Goal: Task Accomplishment & Management: Use online tool/utility

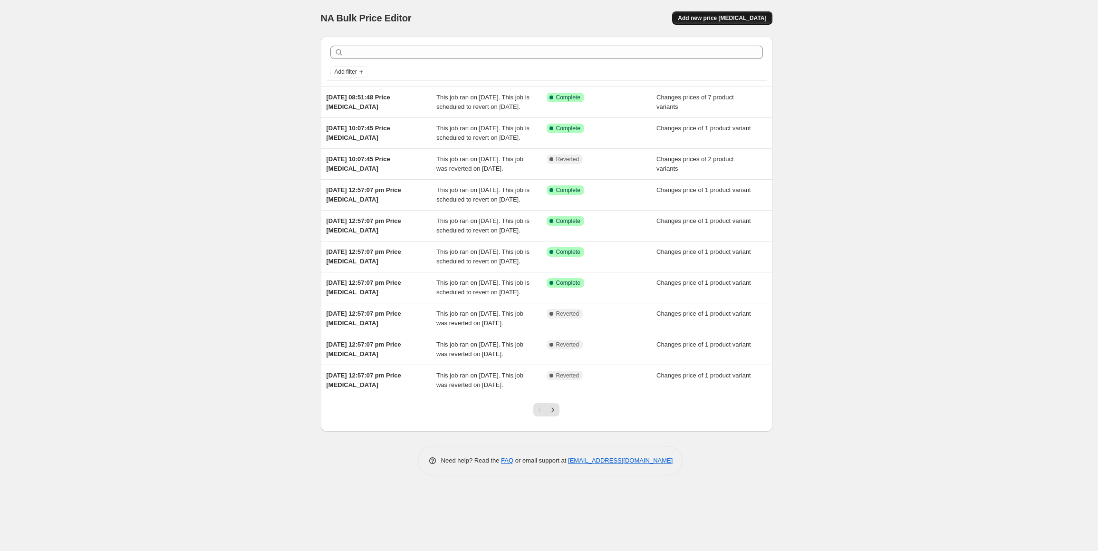
click at [725, 19] on span "Add new price [MEDICAL_DATA]" at bounding box center [722, 18] width 88 height 8
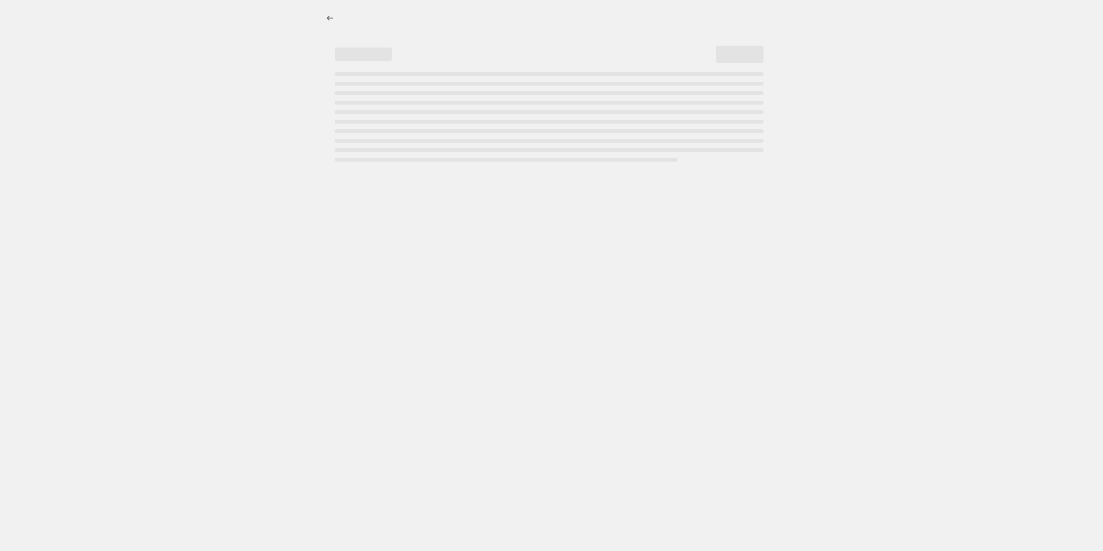
select select "percentage"
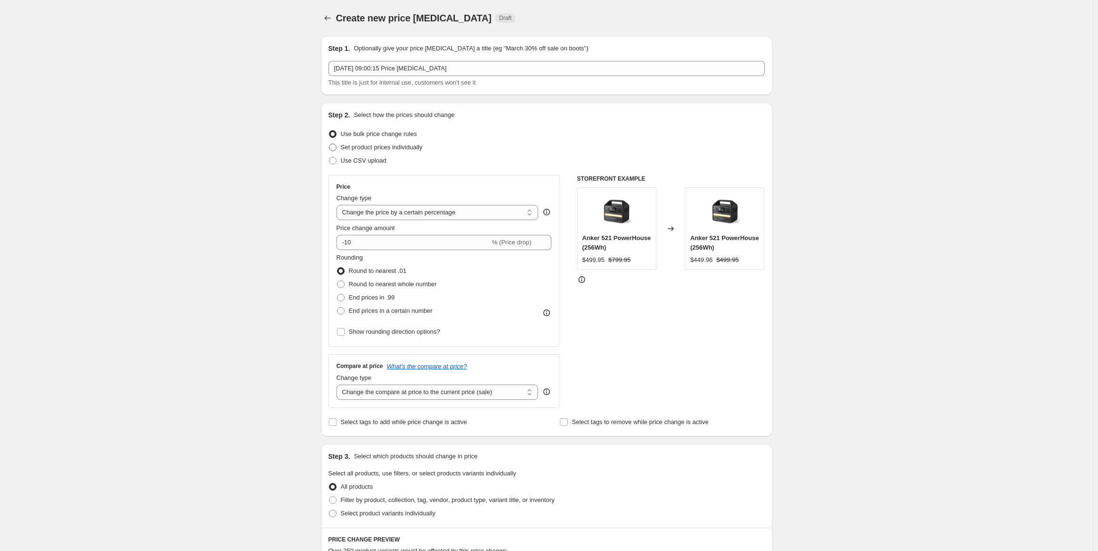
click at [389, 145] on span "Set product prices individually" at bounding box center [382, 147] width 82 height 7
click at [329, 144] on input "Set product prices individually" at bounding box center [329, 144] width 0 height 0
radio input "true"
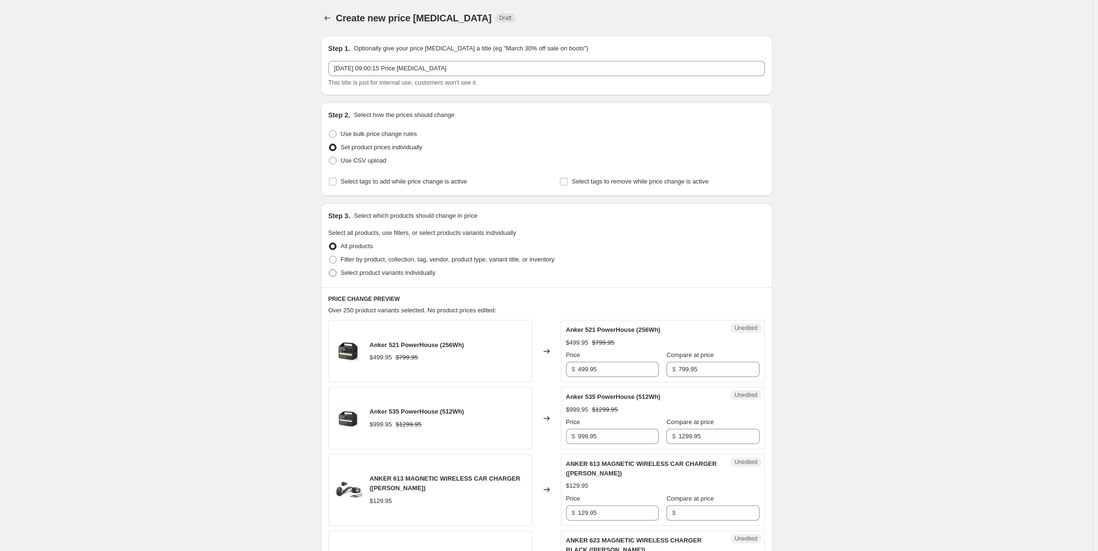
click at [369, 274] on span "Select product variants individually" at bounding box center [388, 272] width 95 height 7
click at [329, 270] on input "Select product variants individually" at bounding box center [329, 269] width 0 height 0
radio input "true"
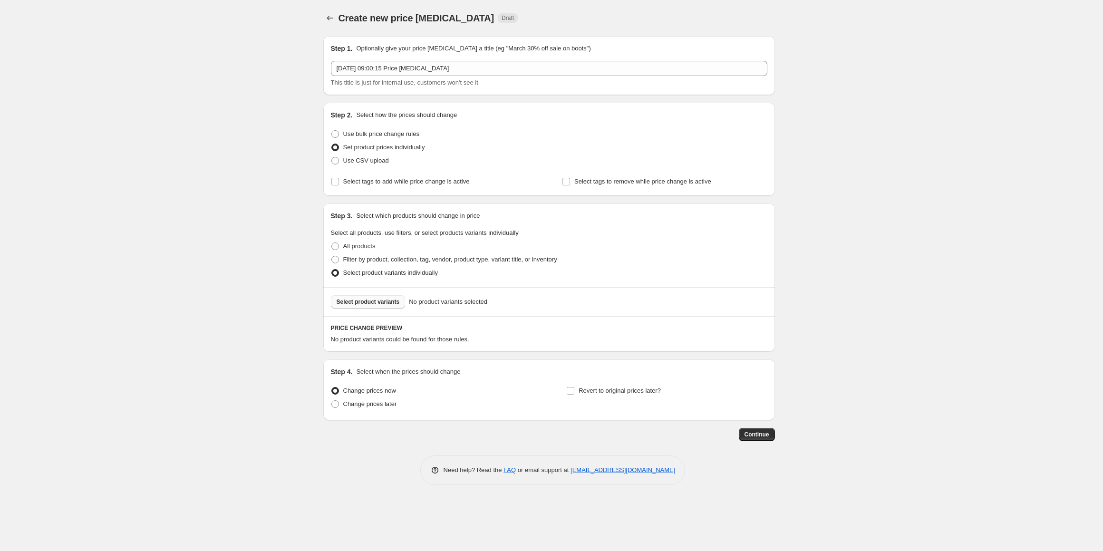
click at [373, 300] on span "Select product variants" at bounding box center [368, 302] width 63 height 8
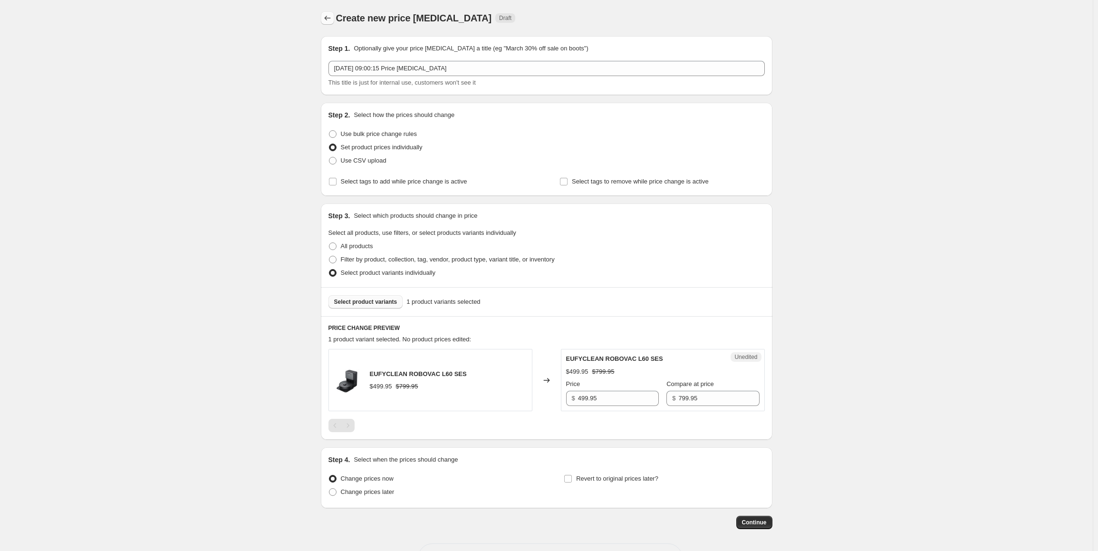
click at [325, 19] on icon "Price change jobs" at bounding box center [328, 18] width 10 height 10
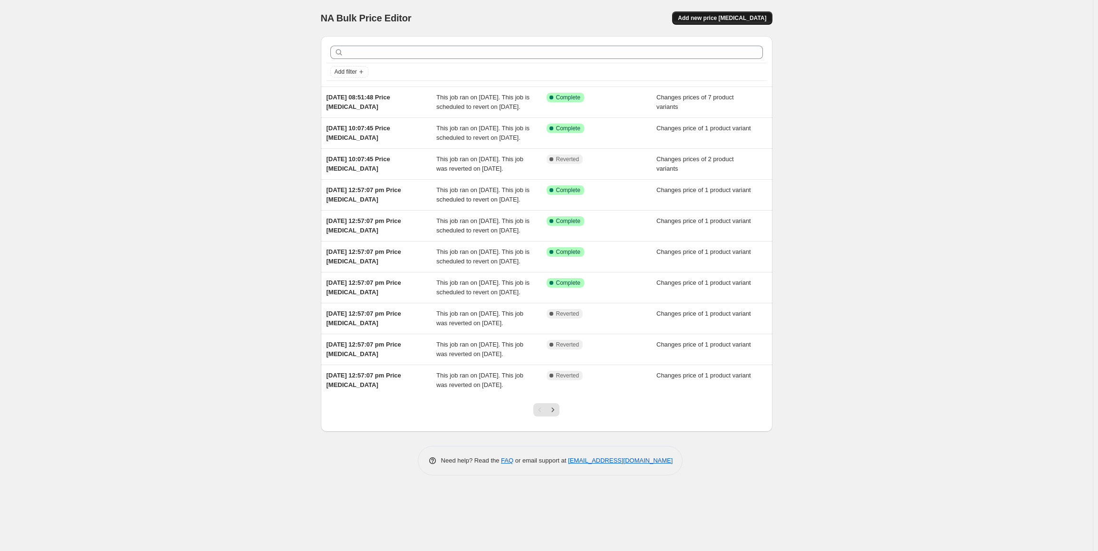
click at [711, 21] on span "Add new price change job" at bounding box center [722, 18] width 88 height 8
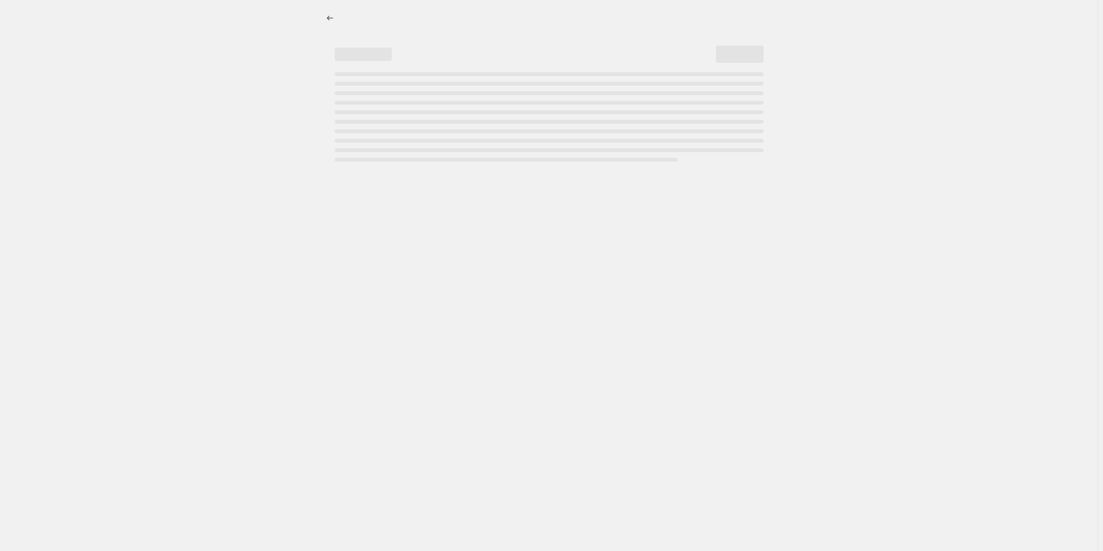
select select "percentage"
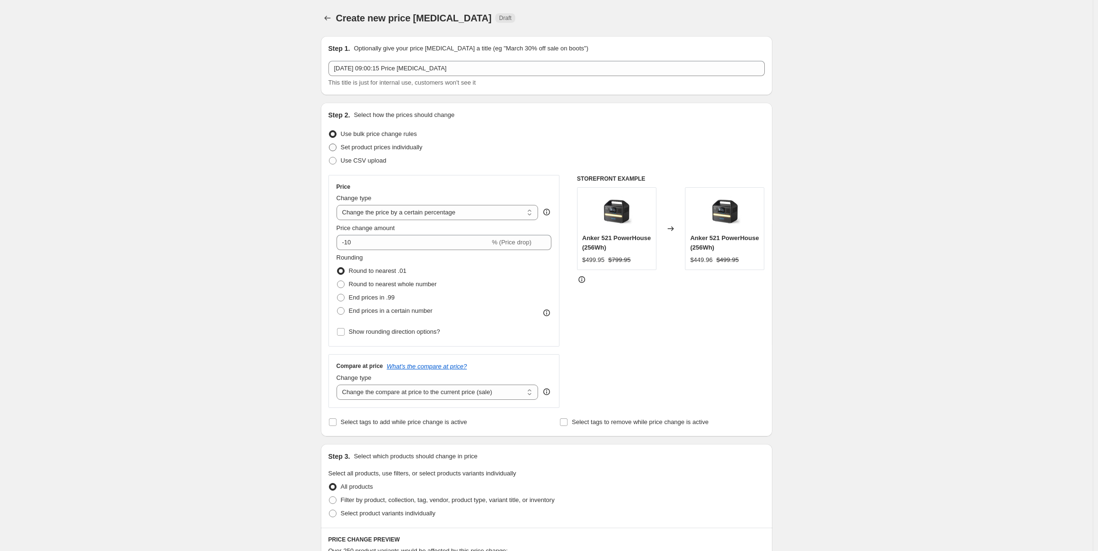
click at [379, 150] on span "Set product prices individually" at bounding box center [382, 147] width 82 height 7
click at [329, 144] on input "Set product prices individually" at bounding box center [329, 144] width 0 height 0
radio input "true"
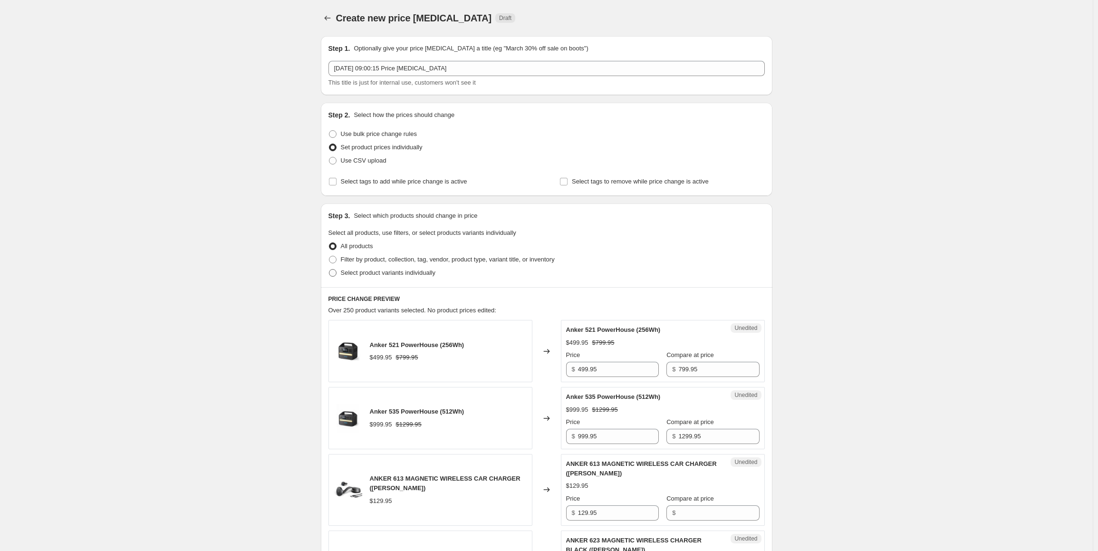
click at [392, 275] on span "Select product variants individually" at bounding box center [388, 272] width 95 height 7
click at [329, 270] on input "Select product variants individually" at bounding box center [329, 269] width 0 height 0
radio input "true"
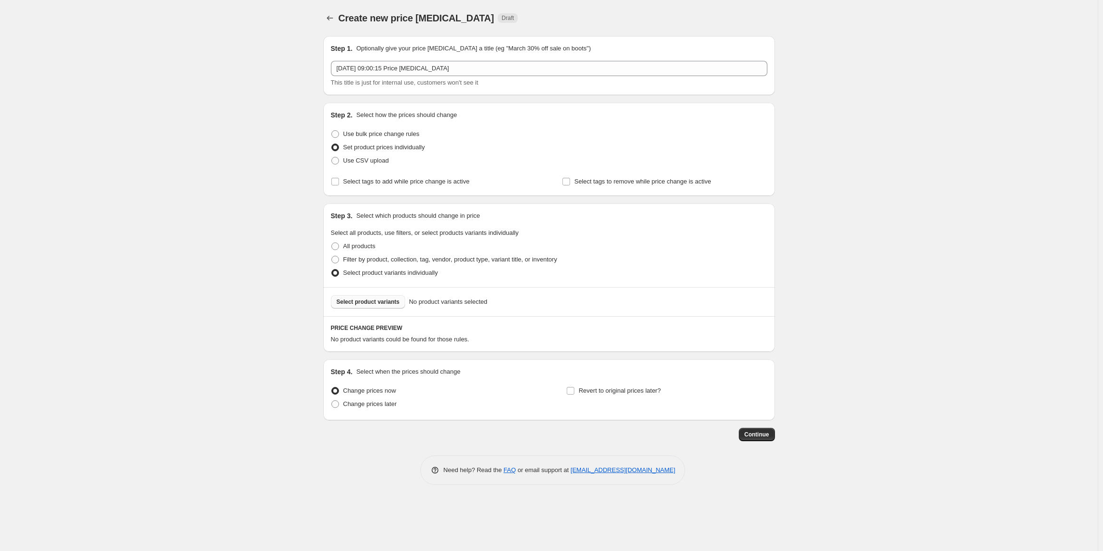
click at [391, 298] on span "Select product variants" at bounding box center [368, 302] width 63 height 8
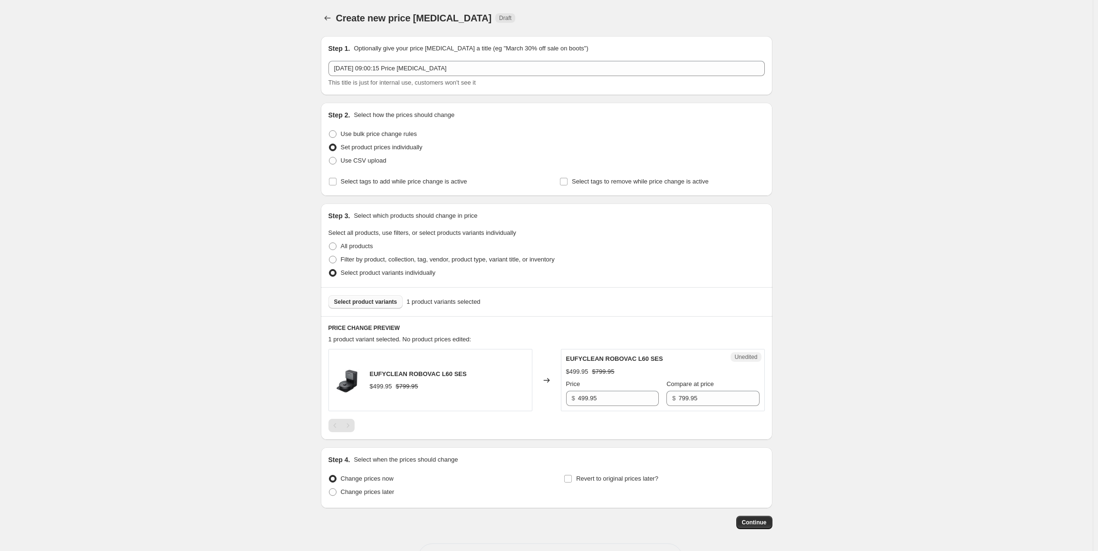
click at [391, 305] on span "Select product variants" at bounding box center [365, 302] width 63 height 8
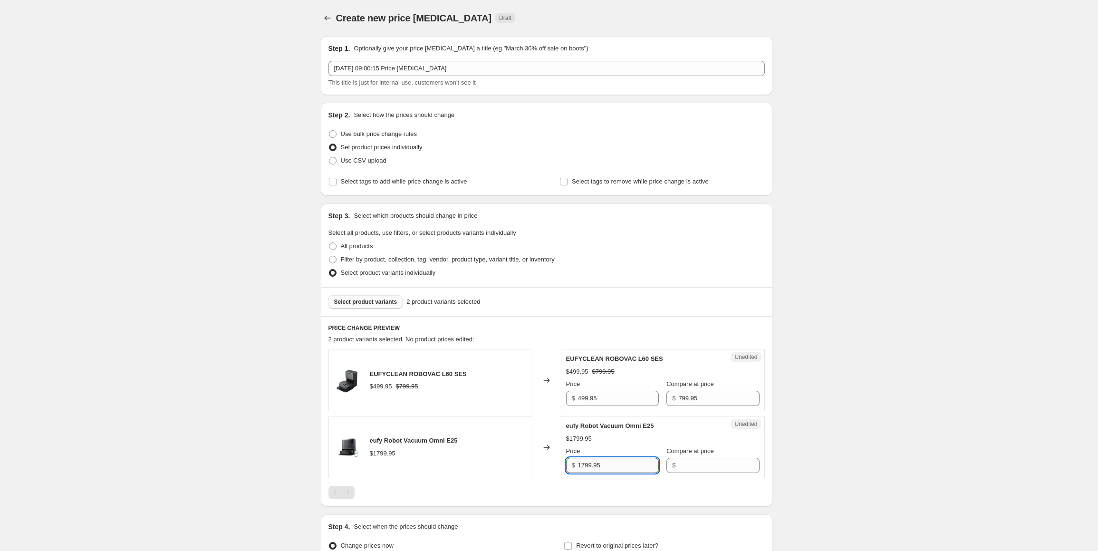
click at [607, 464] on input "1799.95" at bounding box center [618, 465] width 81 height 15
click at [680, 464] on input "Compare at price" at bounding box center [718, 465] width 81 height 15
paste input "1799.95"
type input "1799.95"
click at [586, 465] on input "1799.95" at bounding box center [618, 465] width 81 height 15
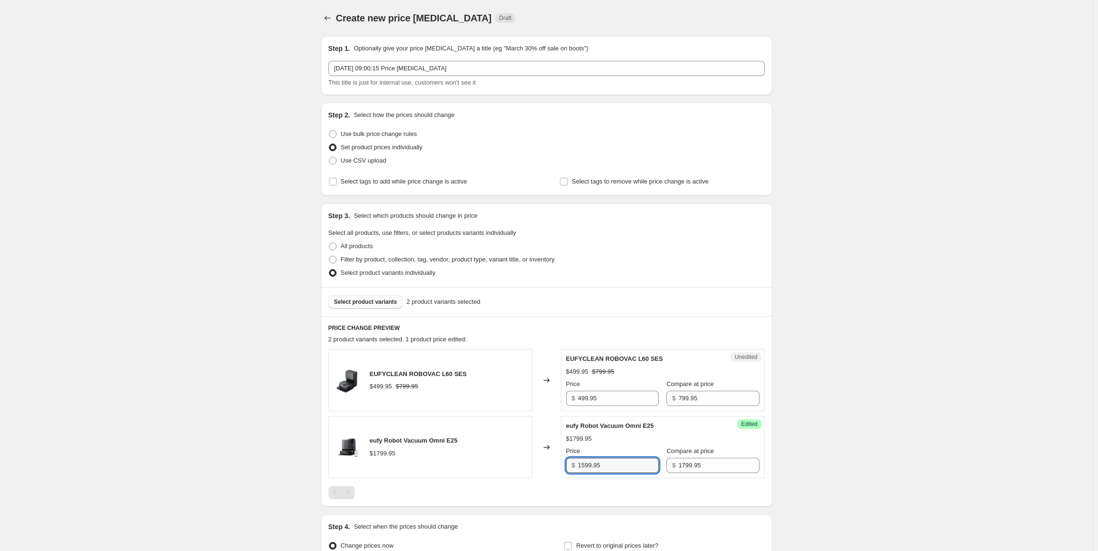
type input "1599.95"
click at [609, 399] on input "499.95" at bounding box center [618, 398] width 81 height 15
click at [618, 399] on input "499.95" at bounding box center [618, 398] width 81 height 15
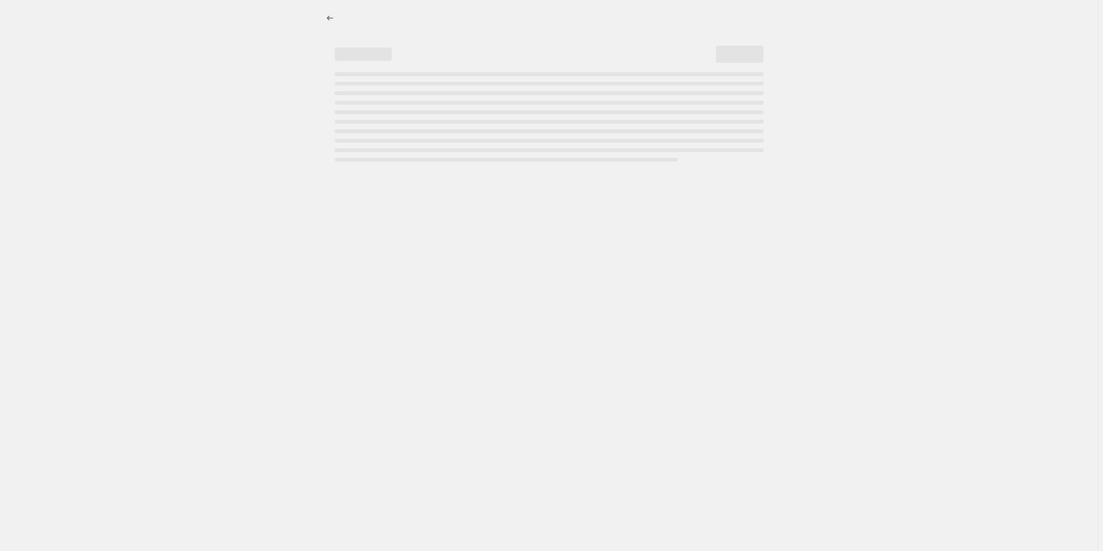
select select "percentage"
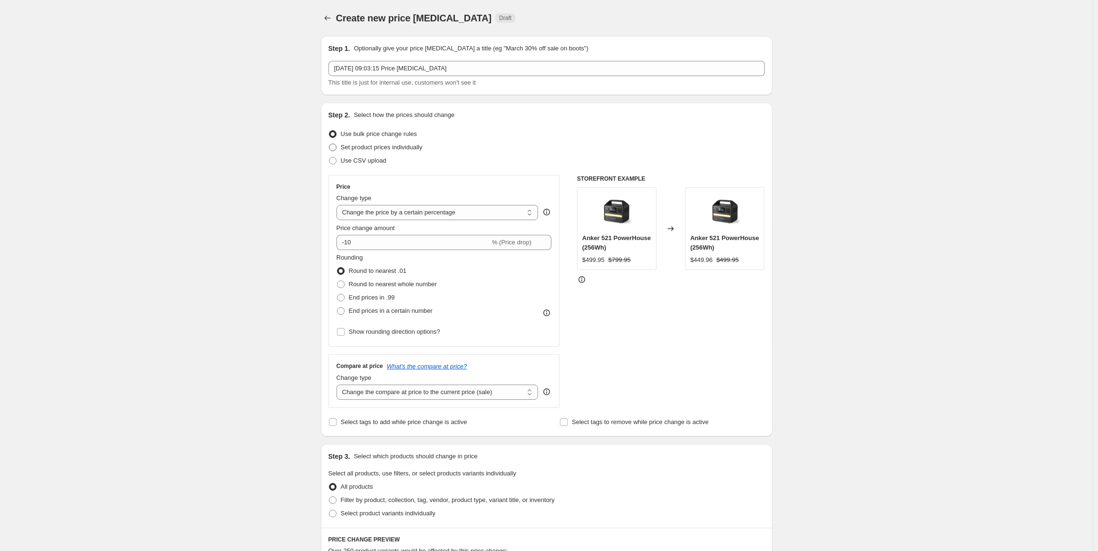
click at [394, 148] on span "Set product prices individually" at bounding box center [382, 147] width 82 height 7
click at [329, 144] on input "Set product prices individually" at bounding box center [329, 144] width 0 height 0
radio input "true"
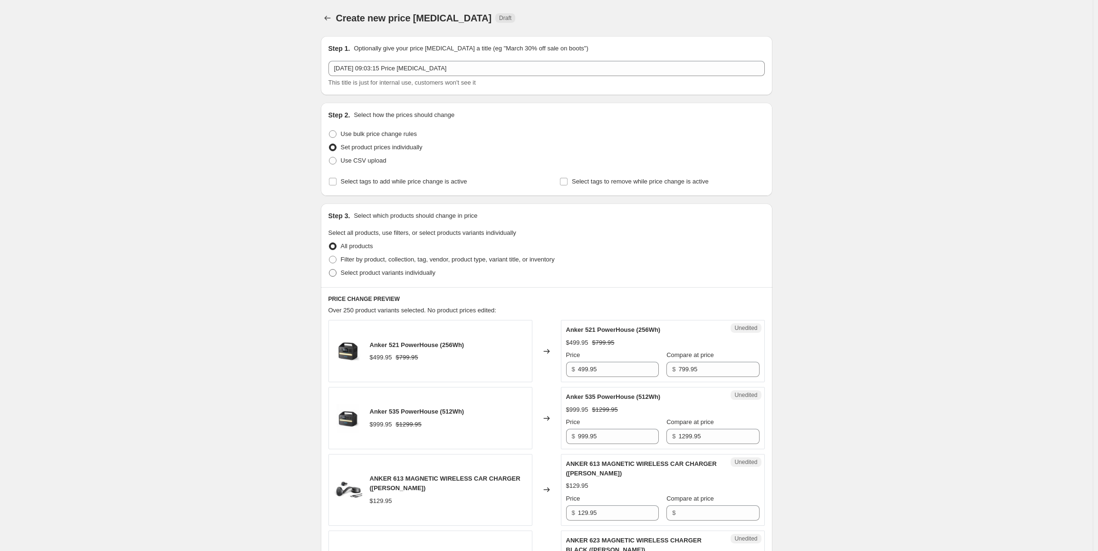
click at [395, 271] on span "Select product variants individually" at bounding box center [388, 272] width 95 height 7
click at [329, 270] on input "Select product variants individually" at bounding box center [329, 269] width 0 height 0
radio input "true"
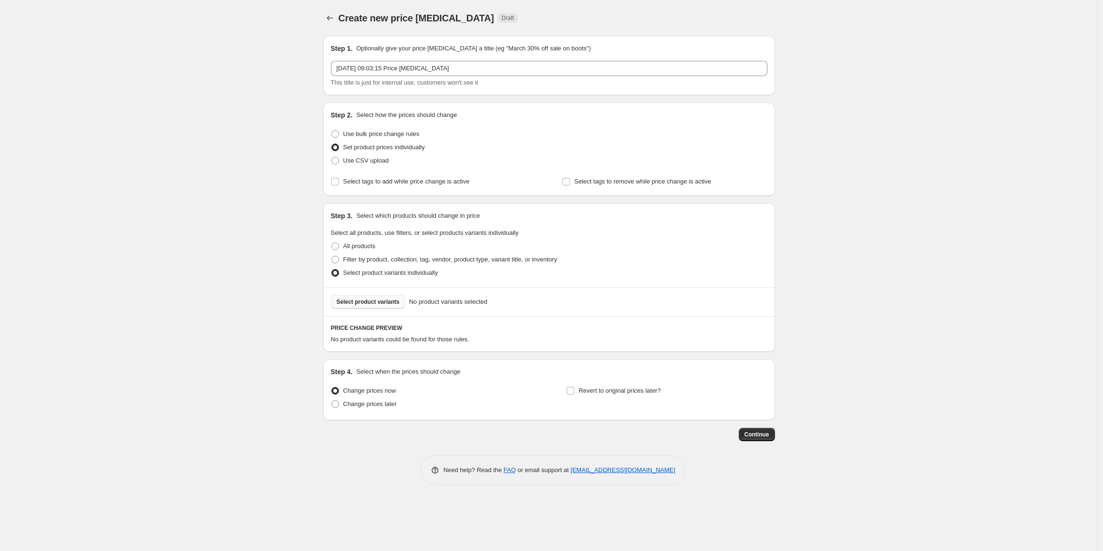
click at [382, 307] on button "Select product variants" at bounding box center [368, 301] width 75 height 13
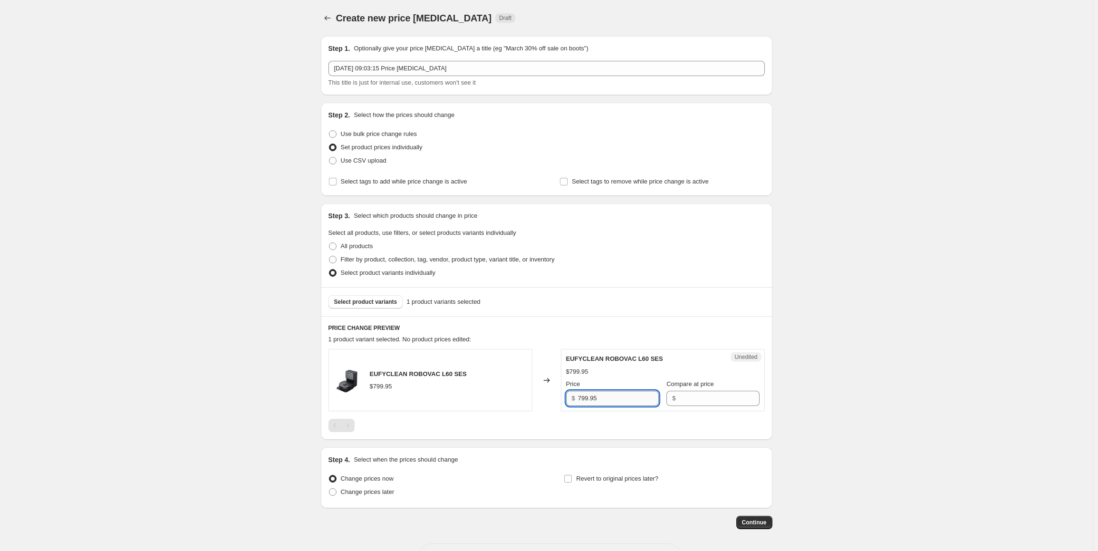
click at [632, 403] on input "799.95" at bounding box center [618, 398] width 81 height 15
click at [699, 398] on input "Compare at price" at bounding box center [718, 398] width 81 height 15
paste input "799.95"
type input "799.95"
click at [613, 398] on input "799.95" at bounding box center [618, 398] width 81 height 15
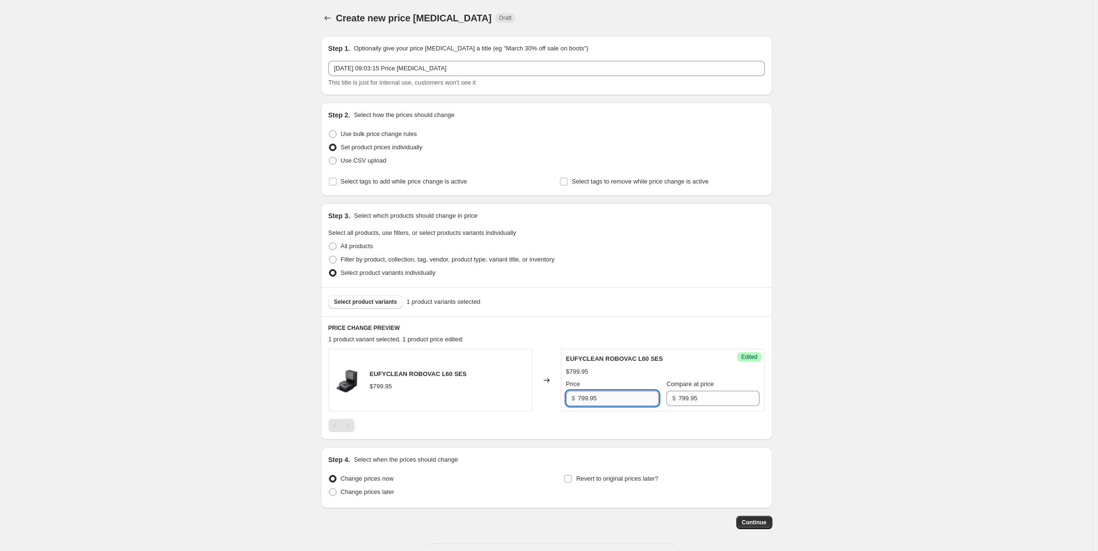
click at [580, 399] on input "799.95" at bounding box center [618, 398] width 81 height 15
type input "499.95"
click at [515, 425] on div at bounding box center [546, 425] width 436 height 13
click at [385, 300] on span "Select product variants" at bounding box center [365, 302] width 63 height 8
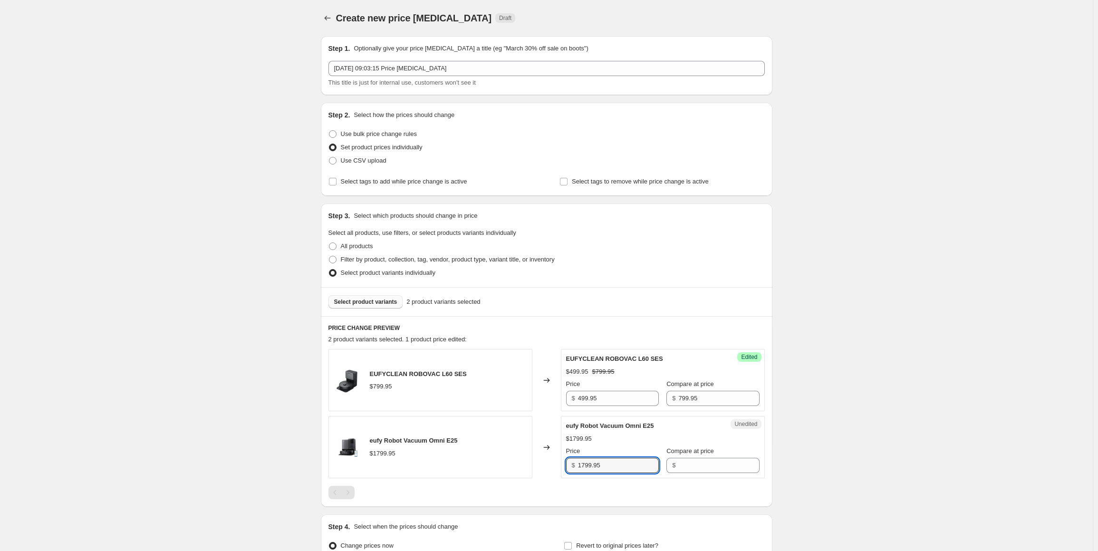
drag, startPoint x: 605, startPoint y: 465, endPoint x: 578, endPoint y: 463, distance: 26.7
click at [578, 463] on div "$ 1799.95" at bounding box center [612, 465] width 93 height 15
click at [694, 469] on input "Compare at price" at bounding box center [718, 465] width 81 height 15
paste input "1799.95"
type input "1799.95"
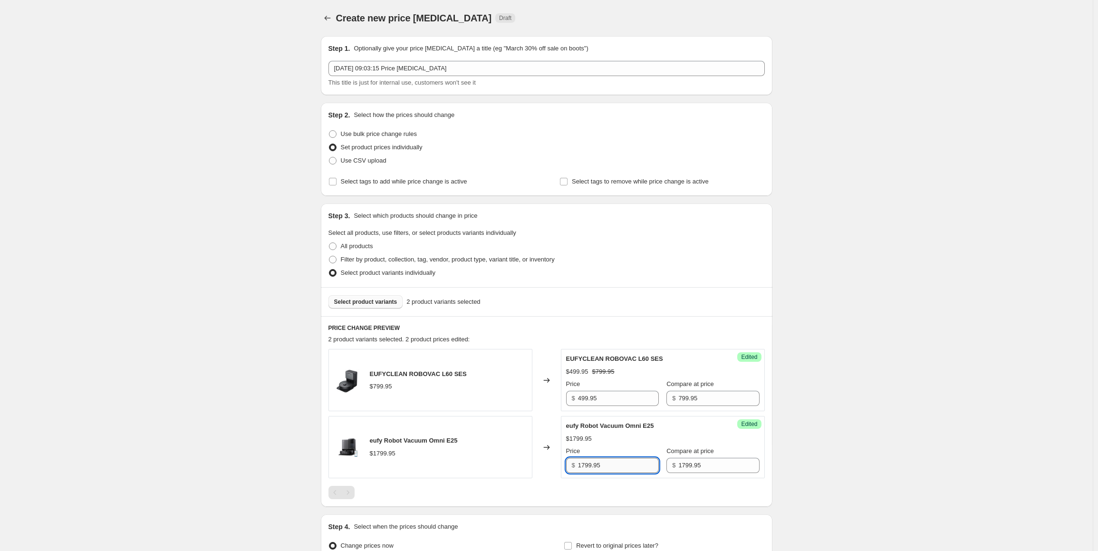
click at [584, 465] on input "1799.95" at bounding box center [618, 465] width 81 height 15
type input "1599.95"
click at [384, 304] on span "Select product variants" at bounding box center [365, 302] width 63 height 8
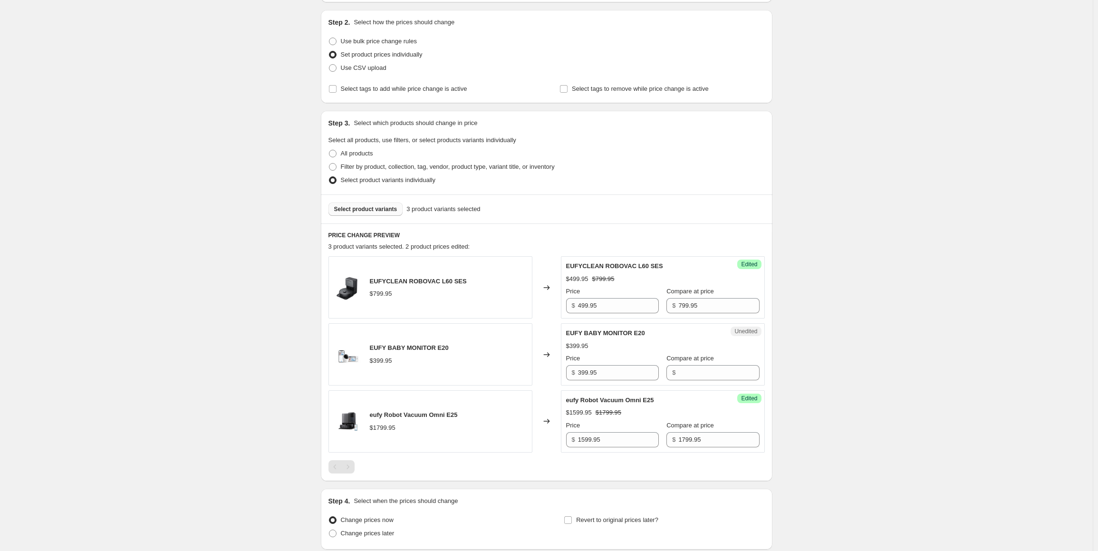
scroll to position [95, 0]
drag, startPoint x: 622, startPoint y: 368, endPoint x: 573, endPoint y: 368, distance: 49.0
click at [573, 368] on div "$ 399.95" at bounding box center [612, 370] width 93 height 15
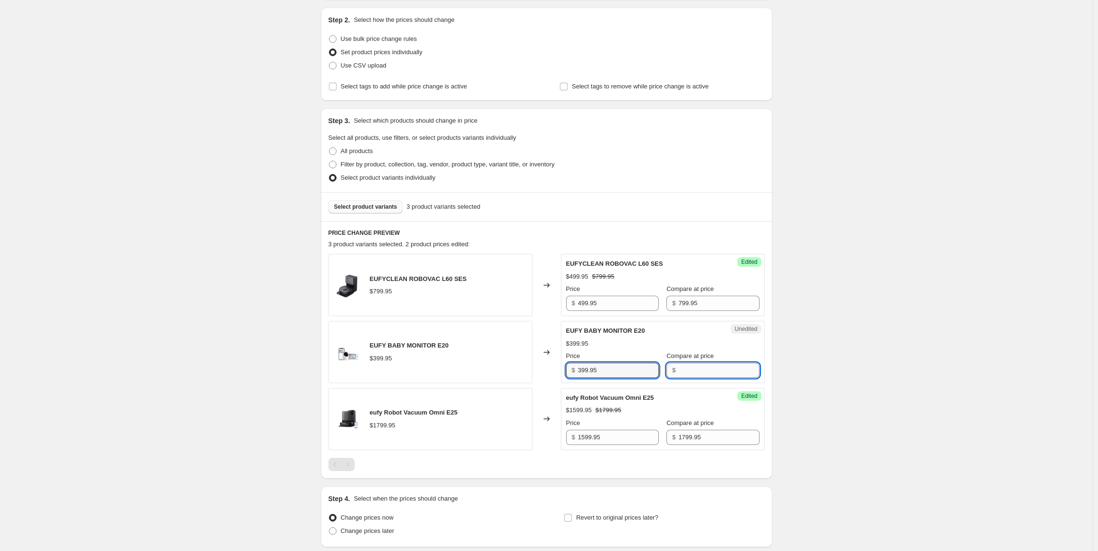
click at [682, 369] on input "Compare at price" at bounding box center [718, 370] width 81 height 15
paste input "399.95"
type input "399.95"
click at [605, 371] on input "399.95" at bounding box center [618, 370] width 81 height 15
drag, startPoint x: 604, startPoint y: 369, endPoint x: 584, endPoint y: 369, distance: 20.4
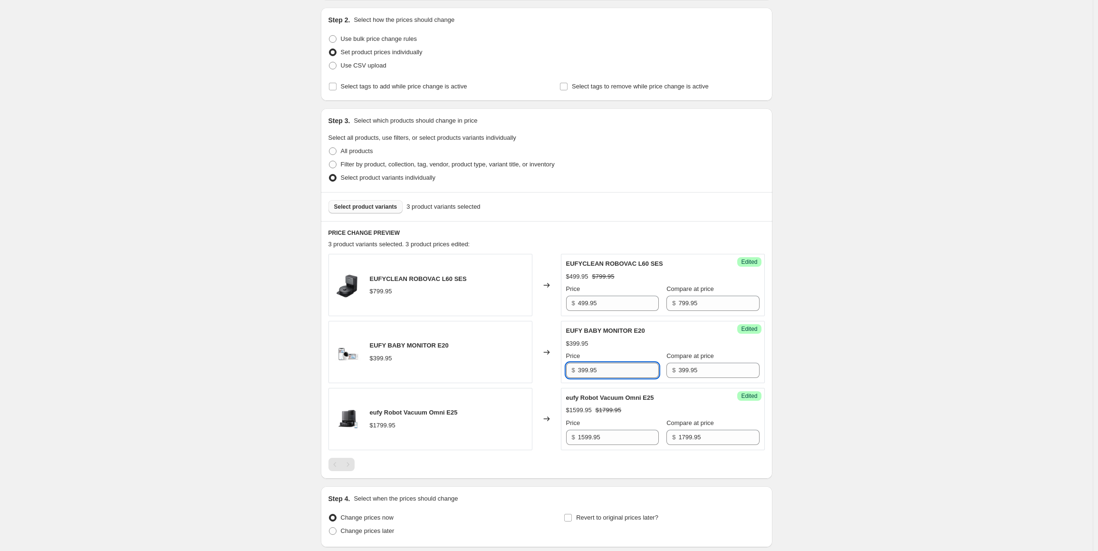
click at [584, 369] on input "399.95" at bounding box center [618, 370] width 81 height 15
type input "314.96"
click at [684, 367] on input "399.95" at bounding box center [718, 370] width 81 height 15
click at [678, 370] on input "399.95" at bounding box center [718, 370] width 81 height 15
type input "349.95"
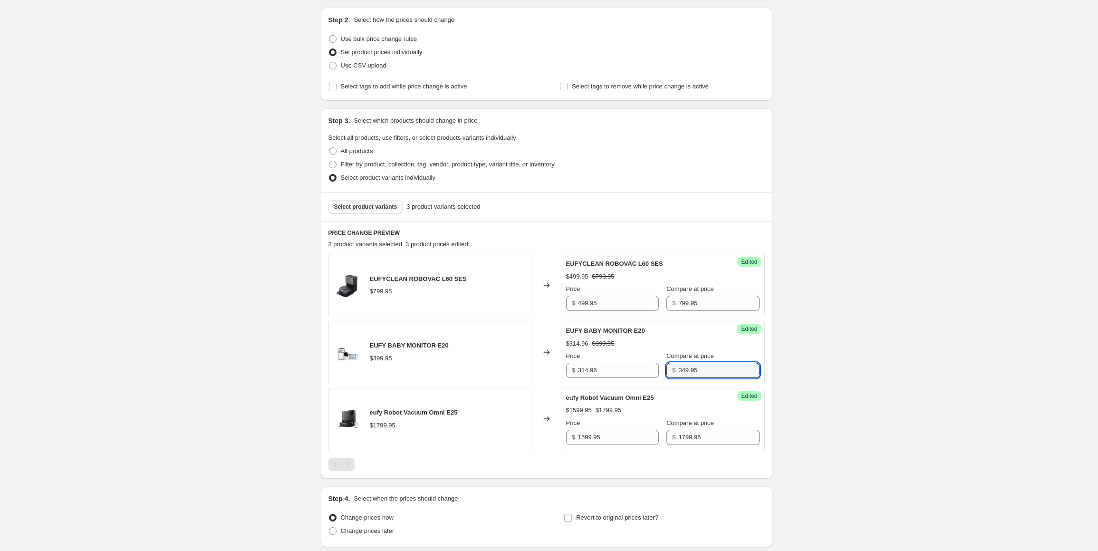
click at [815, 386] on div "Create new price change job. This page is ready Create new price change job Dra…" at bounding box center [546, 265] width 1093 height 721
click at [379, 209] on span "Select product variants" at bounding box center [365, 207] width 63 height 8
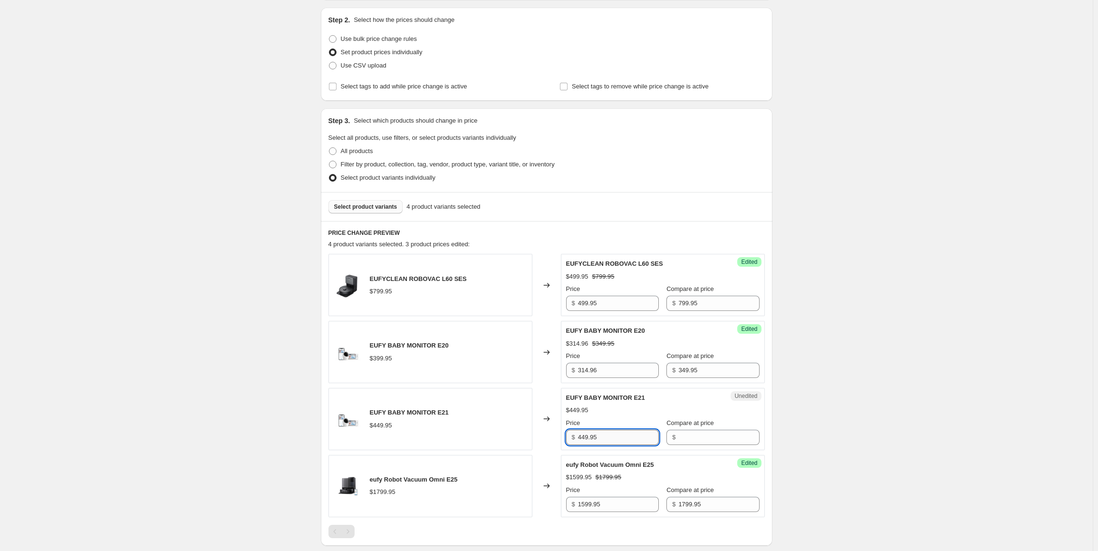
click at [611, 437] on input "449.95" at bounding box center [618, 437] width 81 height 15
click at [679, 435] on input "Compare at price" at bounding box center [718, 437] width 81 height 15
paste input "449.95"
type input "449.95"
click at [626, 434] on input "449.95" at bounding box center [618, 437] width 81 height 15
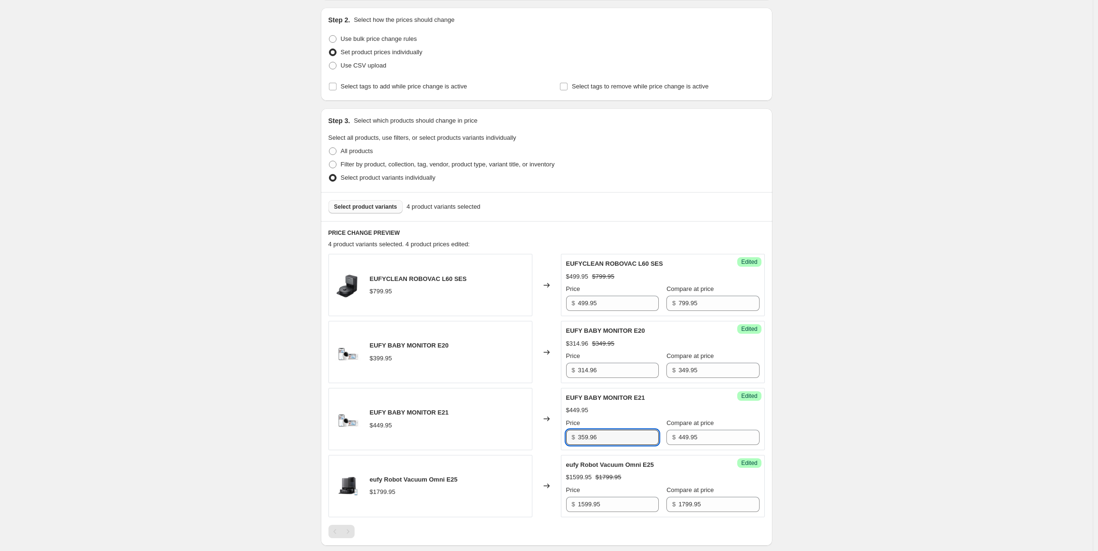
type input "359.96"
click at [359, 209] on span "Select product variants" at bounding box center [365, 207] width 63 height 8
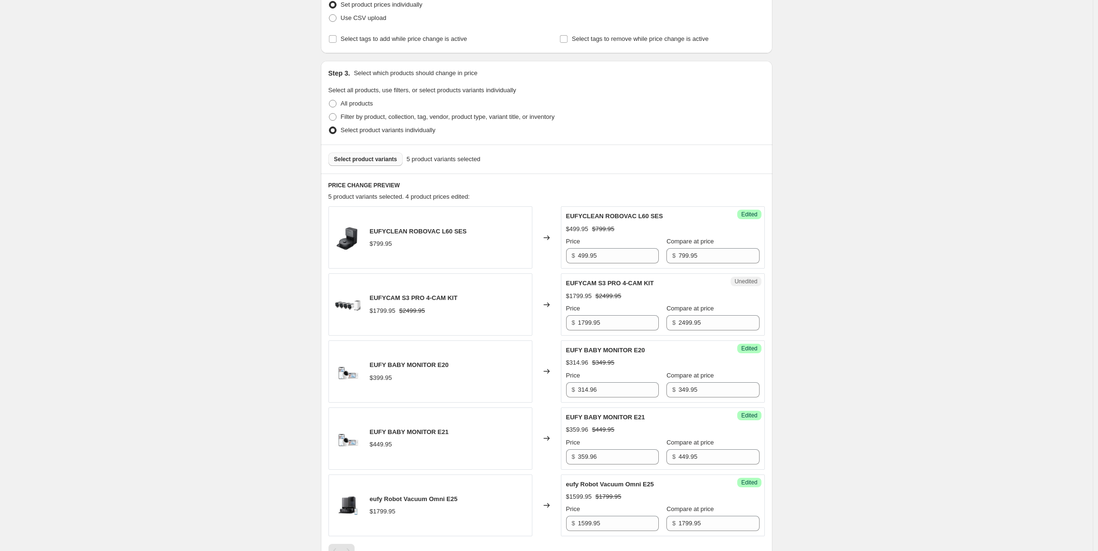
scroll to position [190, 0]
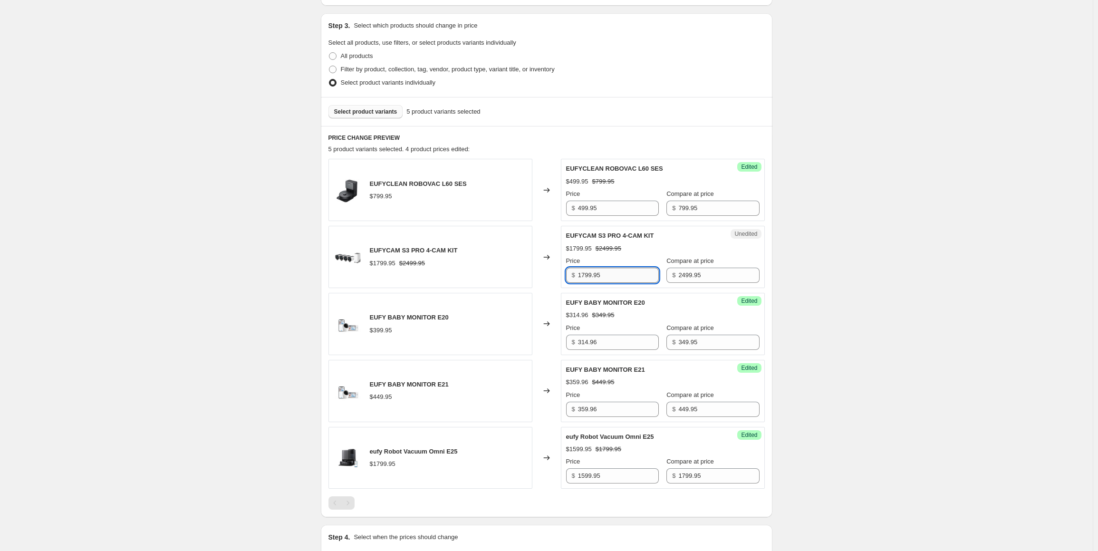
click at [629, 276] on input "1799.95" at bounding box center [618, 275] width 81 height 15
type input "1799"
click at [790, 286] on div "Create new price change job. This page is ready Create new price change job Dra…" at bounding box center [546, 237] width 1093 height 855
click at [390, 116] on button "Select product variants" at bounding box center [365, 111] width 75 height 13
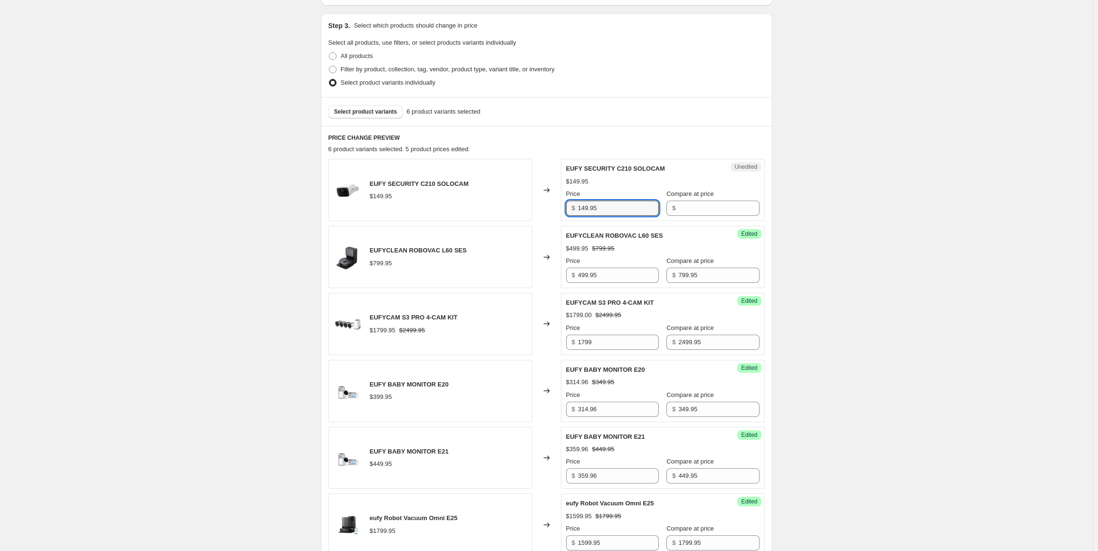
drag, startPoint x: 603, startPoint y: 206, endPoint x: 579, endPoint y: 205, distance: 23.8
click at [579, 205] on div "$ 149.95" at bounding box center [612, 208] width 93 height 15
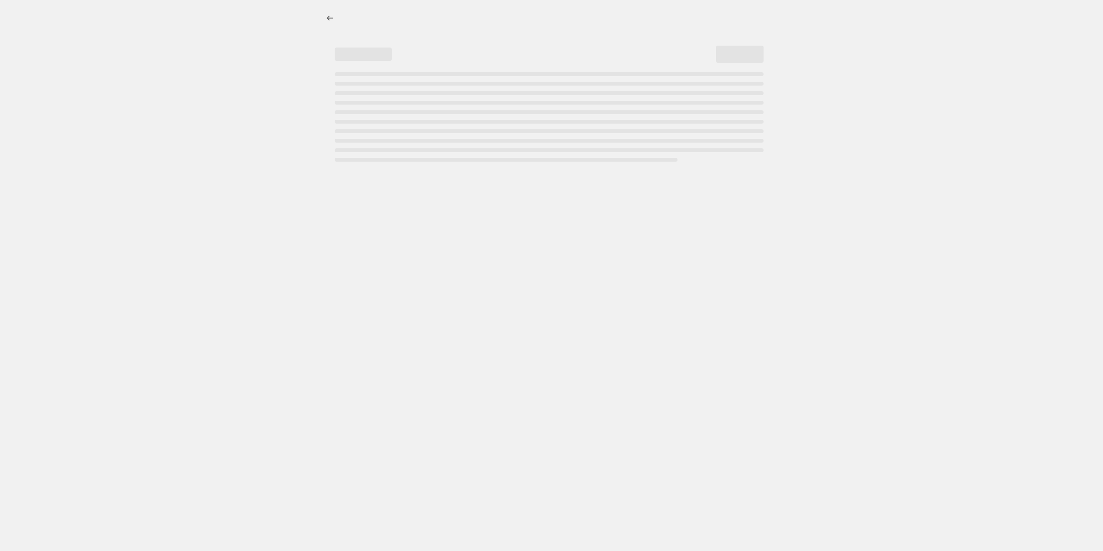
select select "percentage"
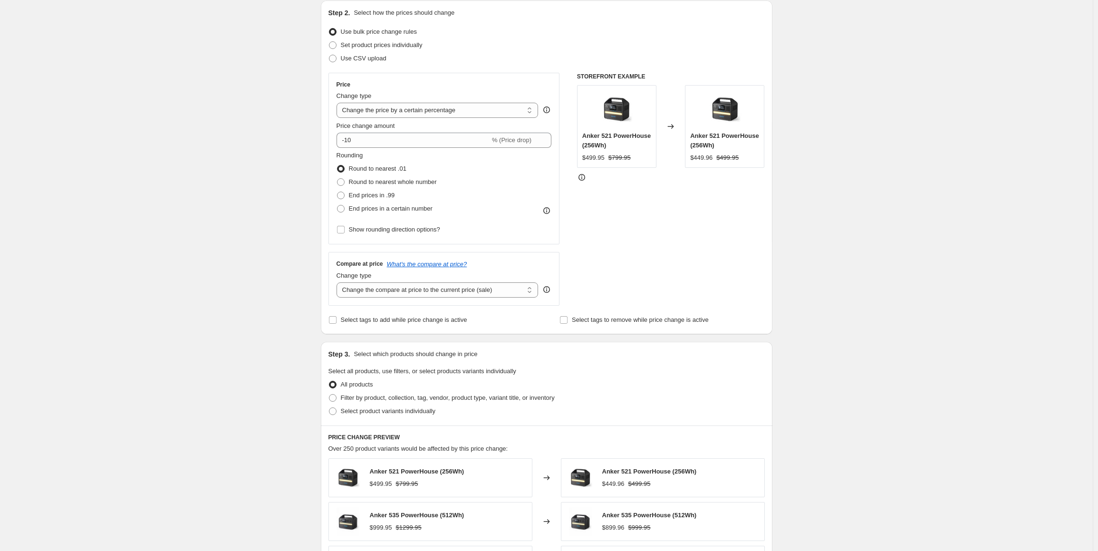
scroll to position [95, 0]
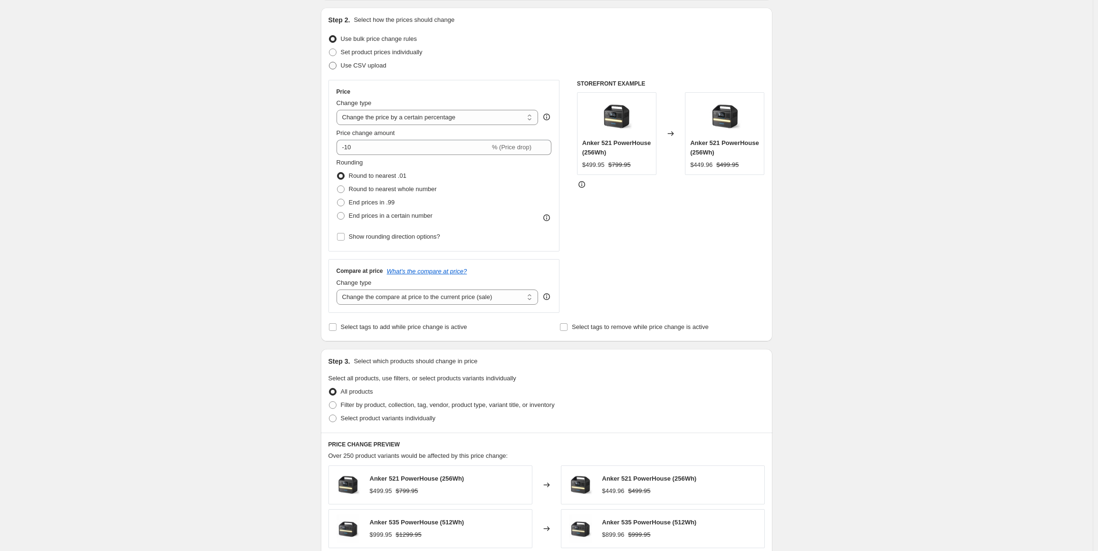
click at [366, 64] on span "Use CSV upload" at bounding box center [364, 65] width 46 height 7
click at [329, 62] on input "Use CSV upload" at bounding box center [329, 62] width 0 height 0
radio input "true"
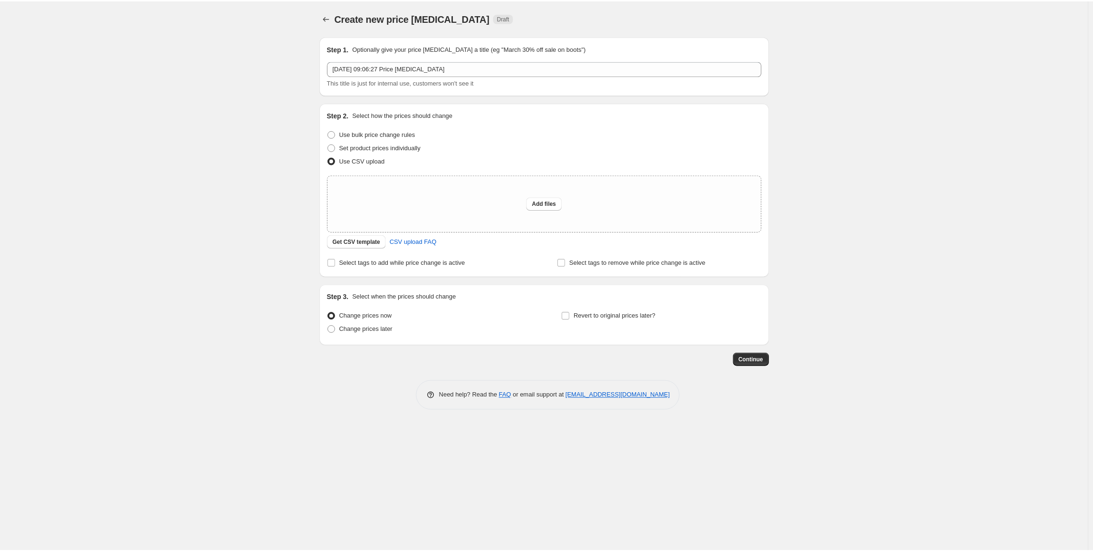
scroll to position [0, 0]
click at [551, 199] on button "Add files" at bounding box center [549, 203] width 36 height 13
type input "C:\fakepath\bulk-price-update.csv"
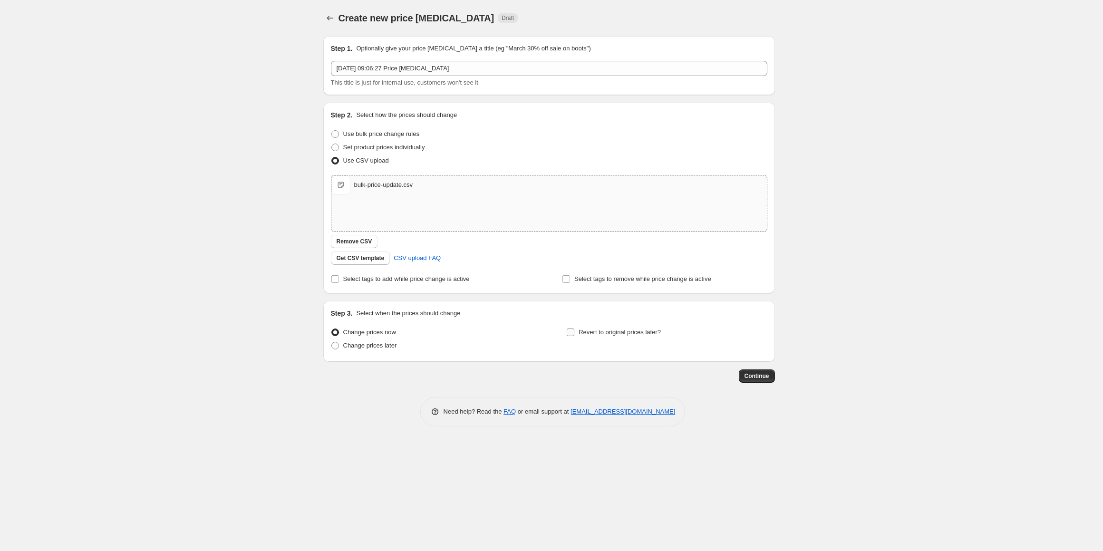
click at [583, 335] on span "Revert to original prices later?" at bounding box center [620, 331] width 82 height 7
click at [574, 335] on input "Revert to original prices later?" at bounding box center [571, 332] width 8 height 8
checkbox input "true"
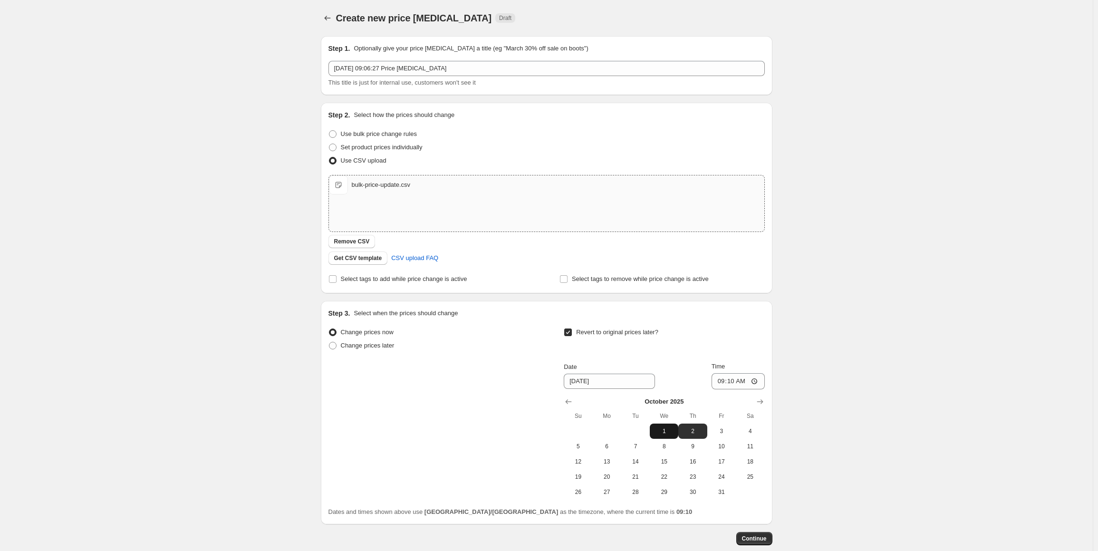
click at [666, 429] on span "1" at bounding box center [664, 431] width 21 height 8
type input "[DATE]"
click at [726, 381] on input "09:10" at bounding box center [738, 381] width 53 height 16
type input "23:59"
click at [764, 534] on button "Continue" at bounding box center [754, 538] width 36 height 13
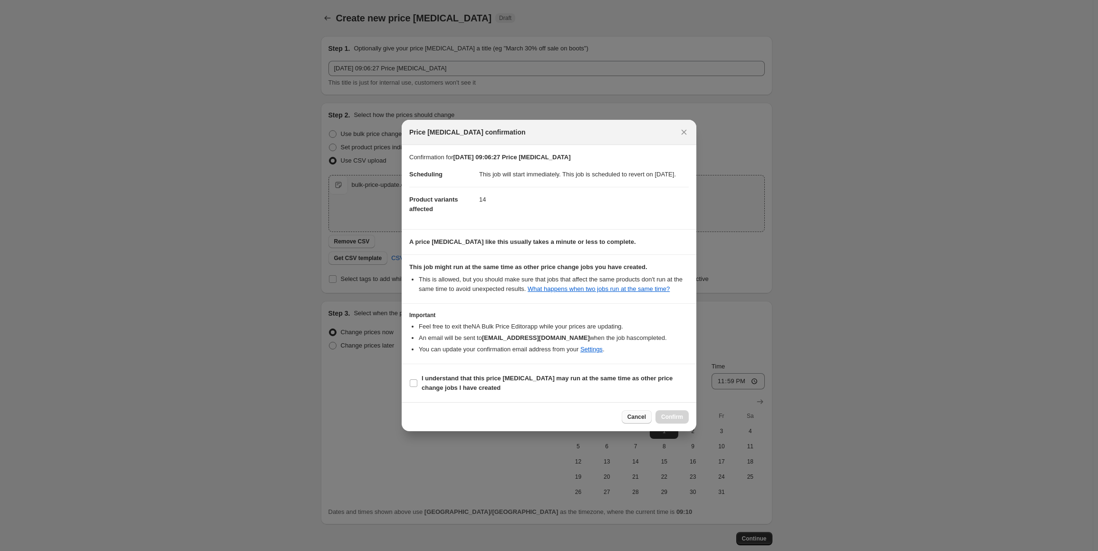
click at [641, 421] on span "Cancel" at bounding box center [637, 417] width 19 height 8
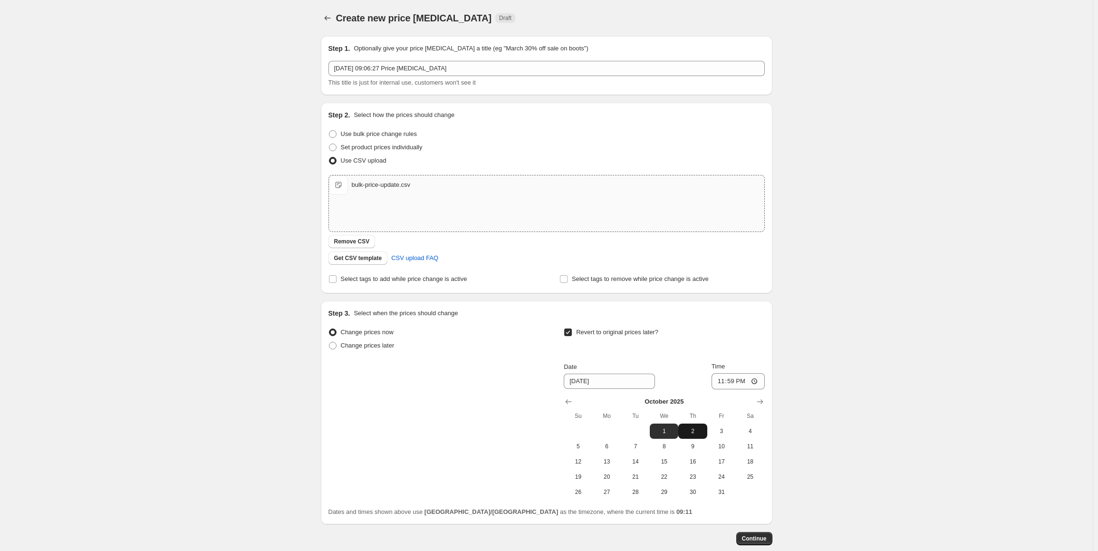
click at [694, 429] on span "2" at bounding box center [692, 431] width 21 height 8
type input "[DATE]"
click at [724, 381] on input "23:59" at bounding box center [738, 381] width 53 height 16
type input "00:02"
click at [758, 536] on span "Continue" at bounding box center [754, 539] width 25 height 8
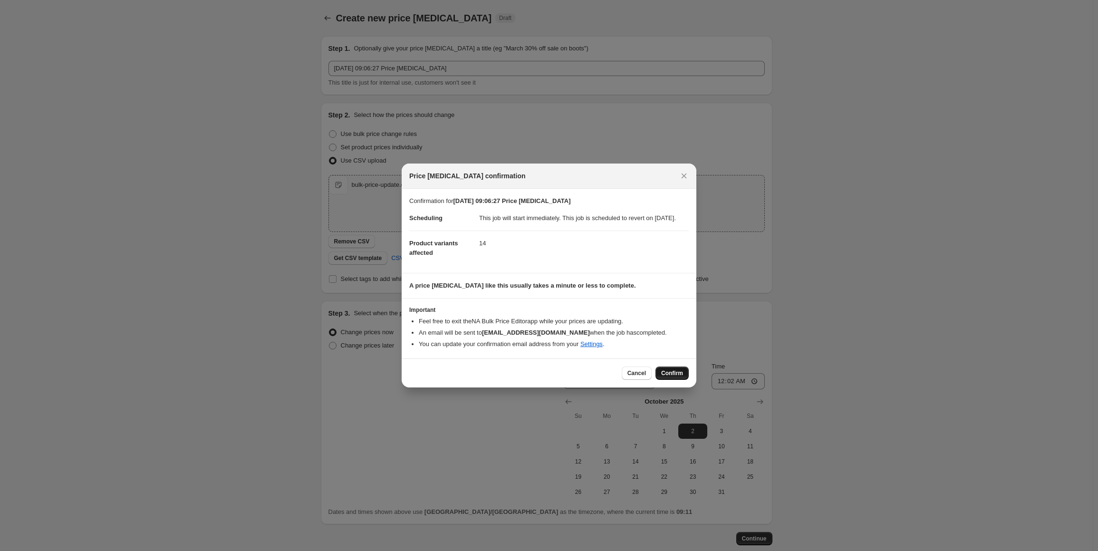
click at [678, 377] on span "Confirm" at bounding box center [672, 373] width 22 height 8
